Goal: Transaction & Acquisition: Book appointment/travel/reservation

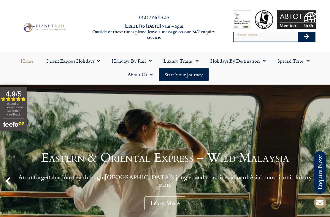
click at [242, 58] on link "Holidays by Destination" at bounding box center [238, 61] width 67 height 14
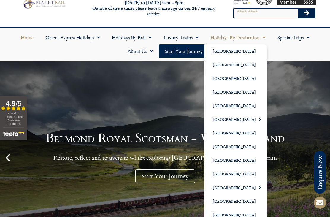
scroll to position [23, 0]
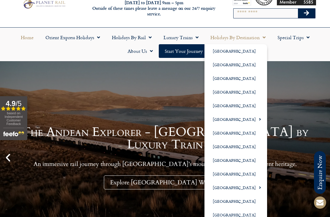
click at [298, 171] on div "The Andean Explorer - South America by Luxury Train An immersive rail journey t…" at bounding box center [165, 158] width 300 height 64
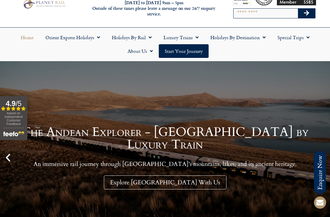
click at [128, 38] on link "Holidays by Rail" at bounding box center [132, 38] width 52 height 14
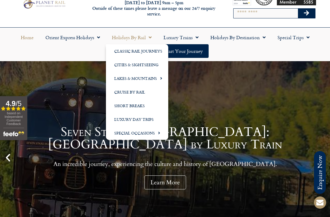
click at [149, 131] on link "Special Occasions" at bounding box center [137, 133] width 62 height 14
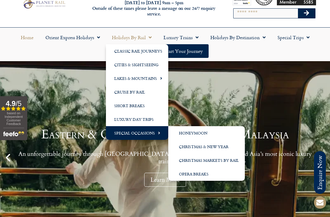
click at [224, 144] on link "Christmas & New Year" at bounding box center [206, 147] width 77 height 14
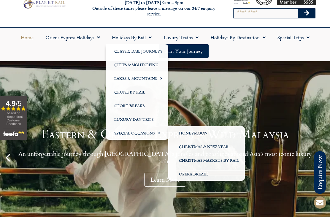
scroll to position [28, 0]
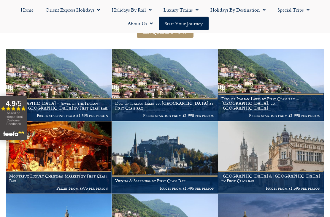
scroll to position [145, 0]
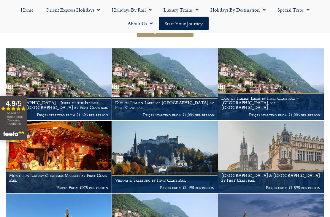
click at [195, 147] on img at bounding box center [165, 157] width 106 height 72
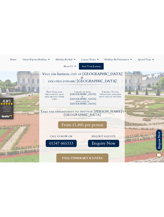
scroll to position [201, 0]
